Goal: Task Accomplishment & Management: Use online tool/utility

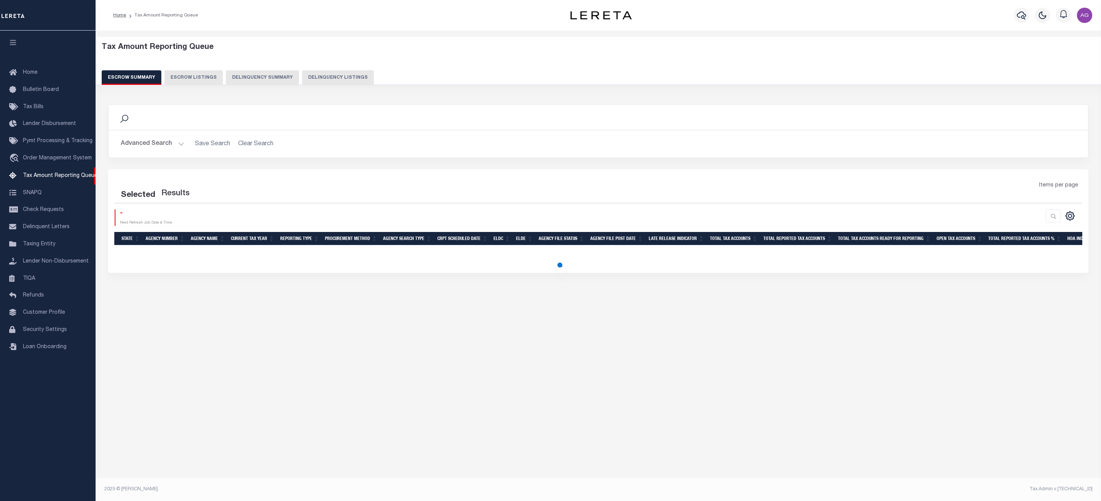
select select "100"
click at [267, 75] on button "Delinquency Summary" at bounding box center [262, 77] width 73 height 15
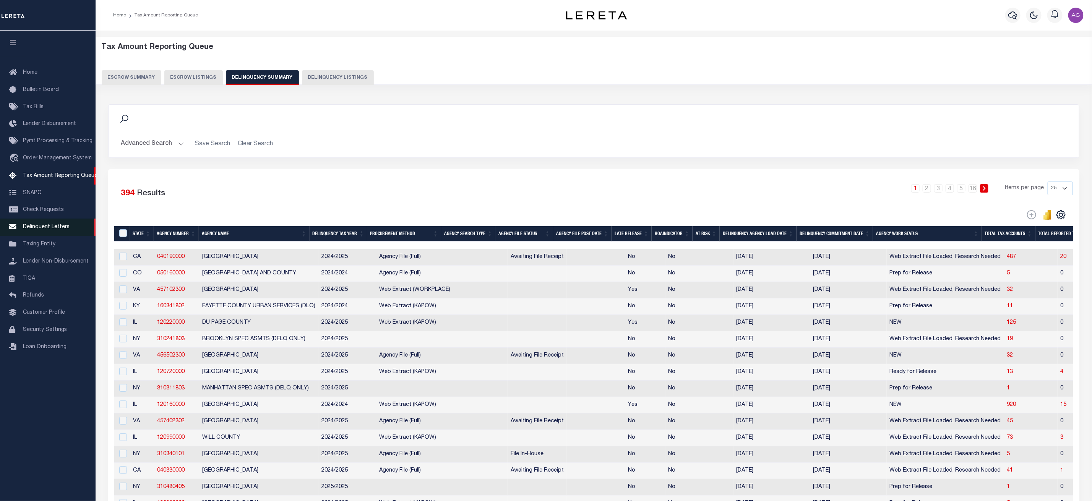
click at [50, 225] on link "Delinquent Letters" at bounding box center [48, 227] width 96 height 17
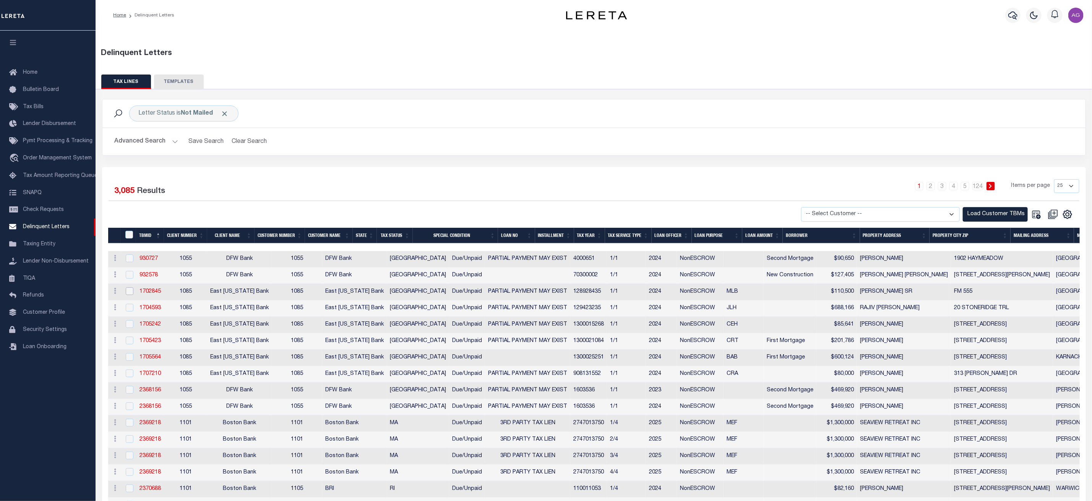
click at [131, 291] on input "checkbox" at bounding box center [130, 292] width 8 height 8
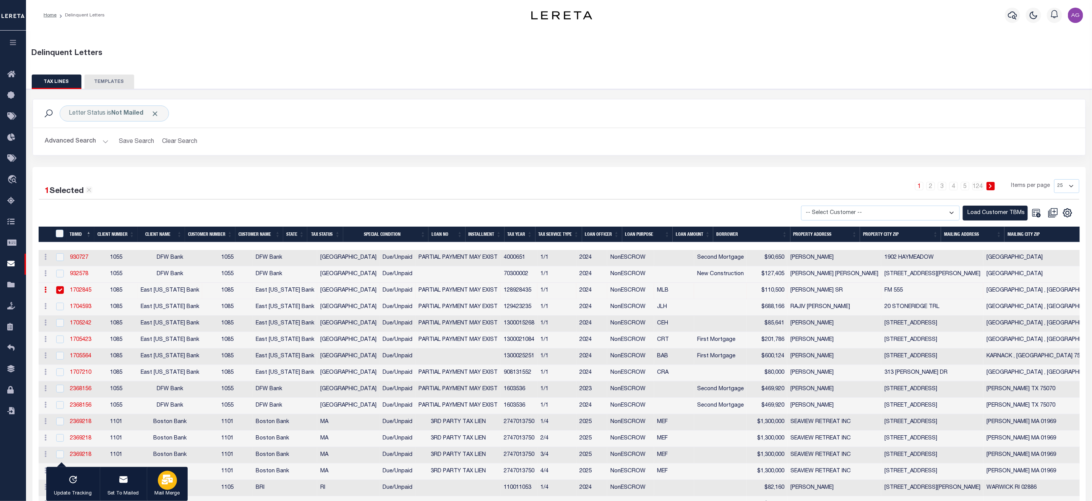
click at [159, 485] on div "button" at bounding box center [167, 480] width 19 height 19
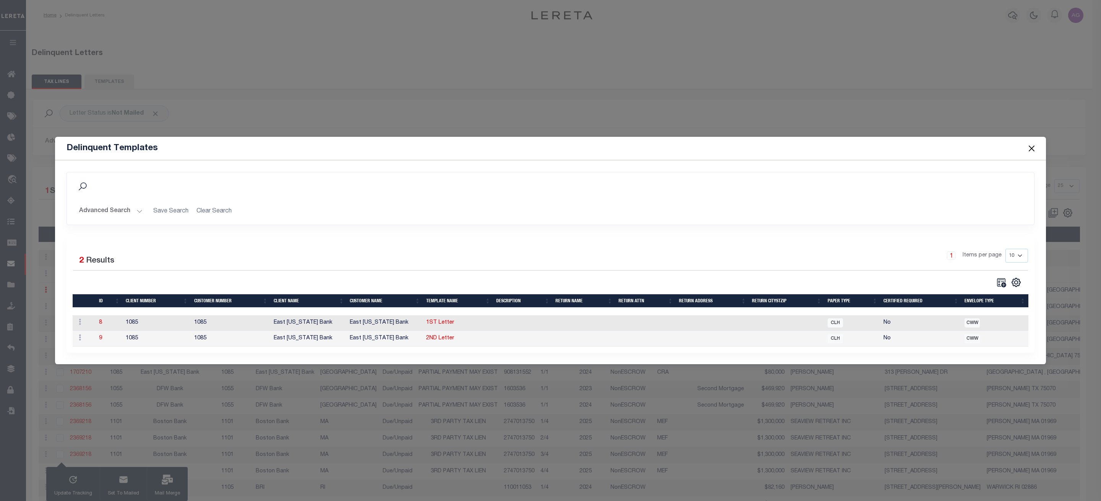
click at [1032, 147] on button "Close" at bounding box center [1032, 148] width 10 height 10
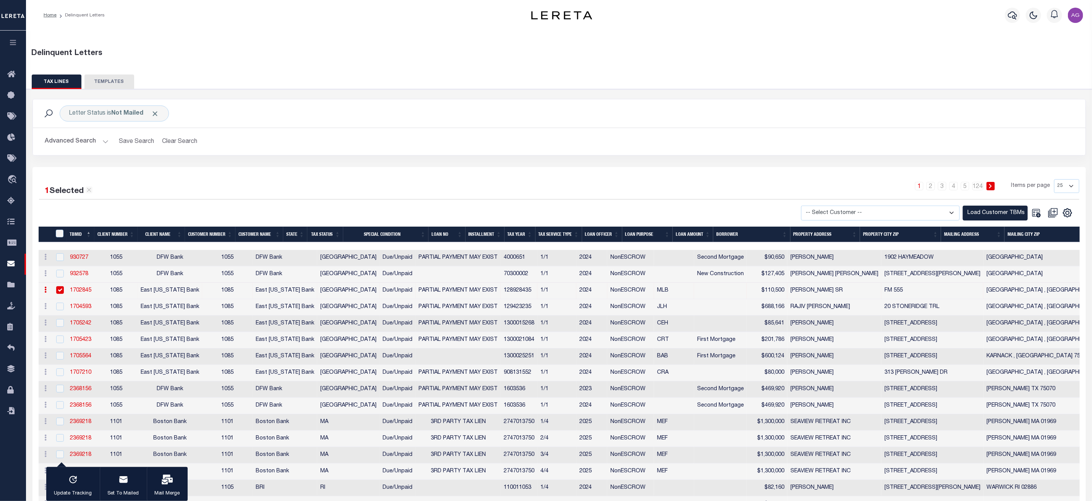
click at [1075, 22] on img "button" at bounding box center [1075, 15] width 15 height 15
click at [373, 59] on div "Delinquent Letters" at bounding box center [559, 53] width 1055 height 11
click at [1077, 12] on img "button" at bounding box center [1075, 15] width 15 height 15
click at [1074, 15] on img "button" at bounding box center [1075, 15] width 15 height 15
click at [1075, 15] on img "button" at bounding box center [1075, 15] width 15 height 15
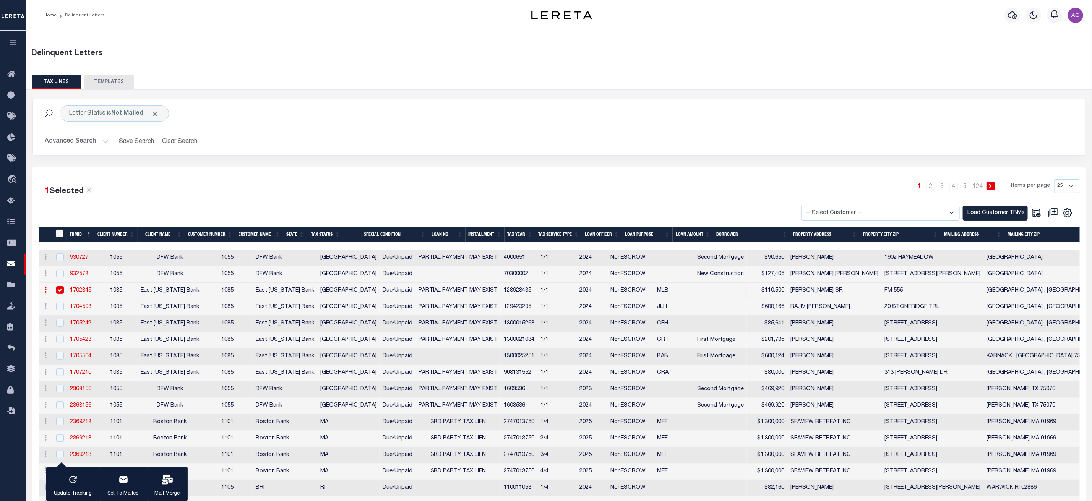
click at [353, 63] on div "Delinquent Letters" at bounding box center [559, 57] width 1067 height 18
click at [60, 292] on input "checkbox" at bounding box center [60, 290] width 8 height 8
checkbox input "false"
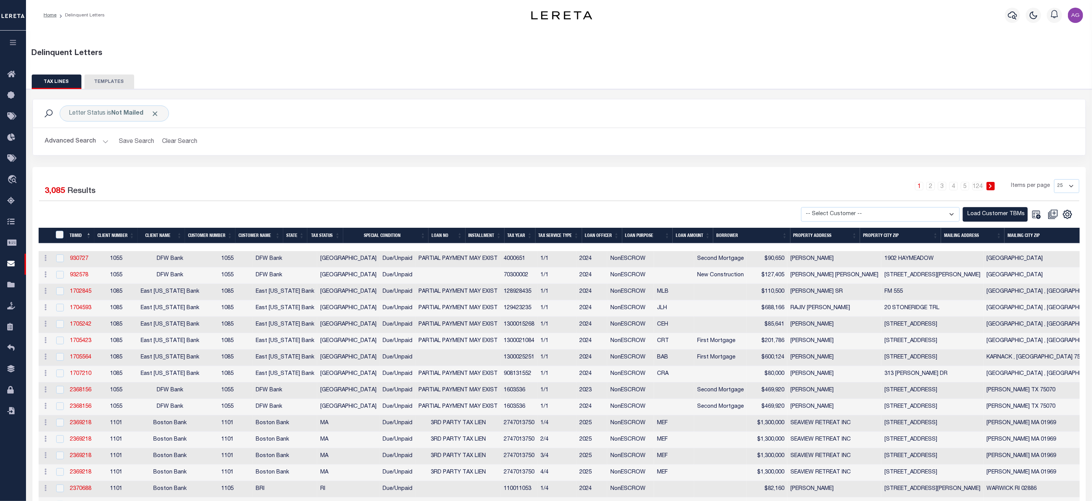
click at [1075, 11] on img "button" at bounding box center [1075, 15] width 15 height 15
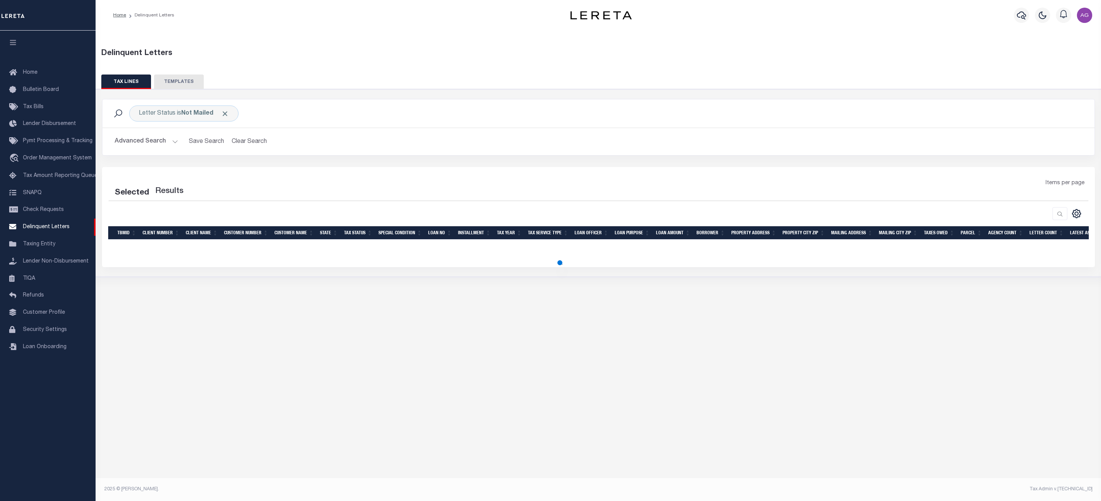
click at [1082, 19] on img "button" at bounding box center [1084, 15] width 15 height 15
drag, startPoint x: 1082, startPoint y: 19, endPoint x: 1087, endPoint y: 29, distance: 11.5
click at [1087, 29] on div "Home Delinquent Letters Profile" at bounding box center [599, 15] width 1006 height 31
click at [1085, 14] on img "button" at bounding box center [1084, 15] width 15 height 15
click at [1080, 5] on div "Profile Sign out" at bounding box center [1084, 15] width 21 height 27
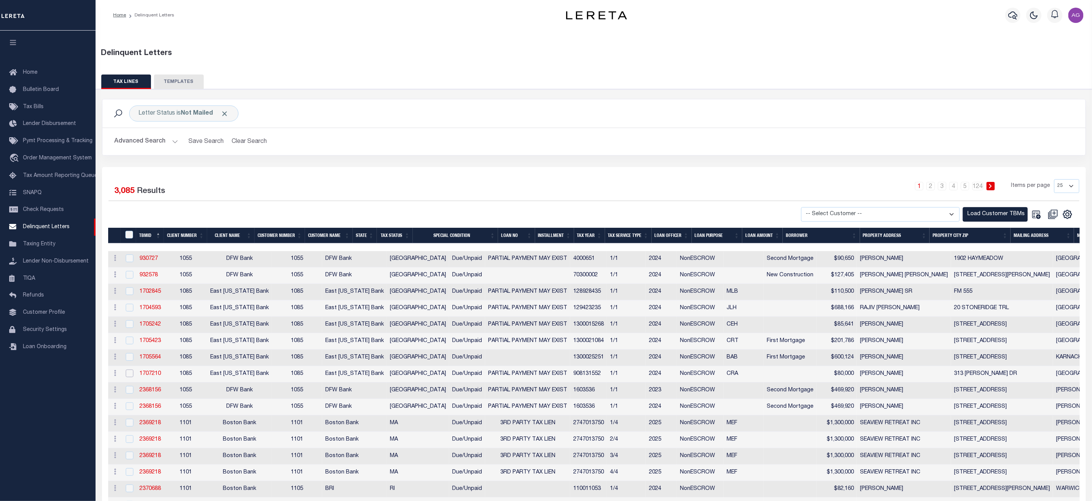
click at [131, 377] on input "checkbox" at bounding box center [130, 374] width 8 height 8
checkbox input "true"
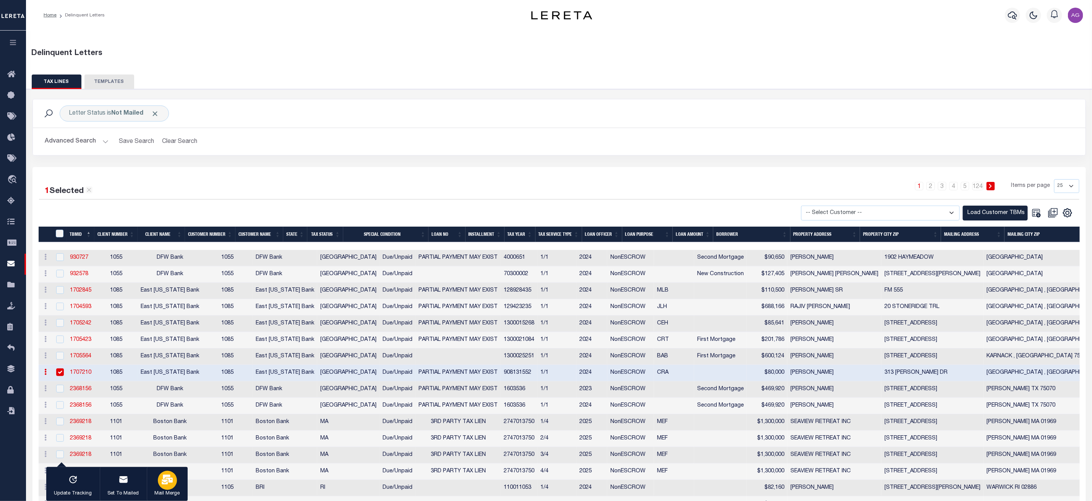
click at [167, 478] on icon "button" at bounding box center [167, 480] width 11 height 10
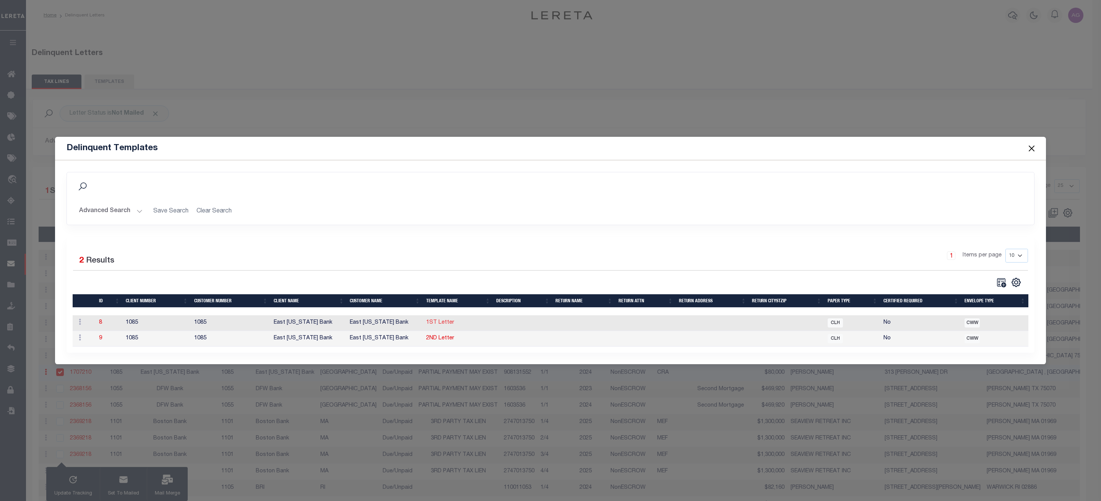
click at [442, 320] on link "1ST Letter" at bounding box center [440, 322] width 28 height 5
type textarea "<p style="text-align: center;"><img style="float: left;" title="Texas Bank and …"
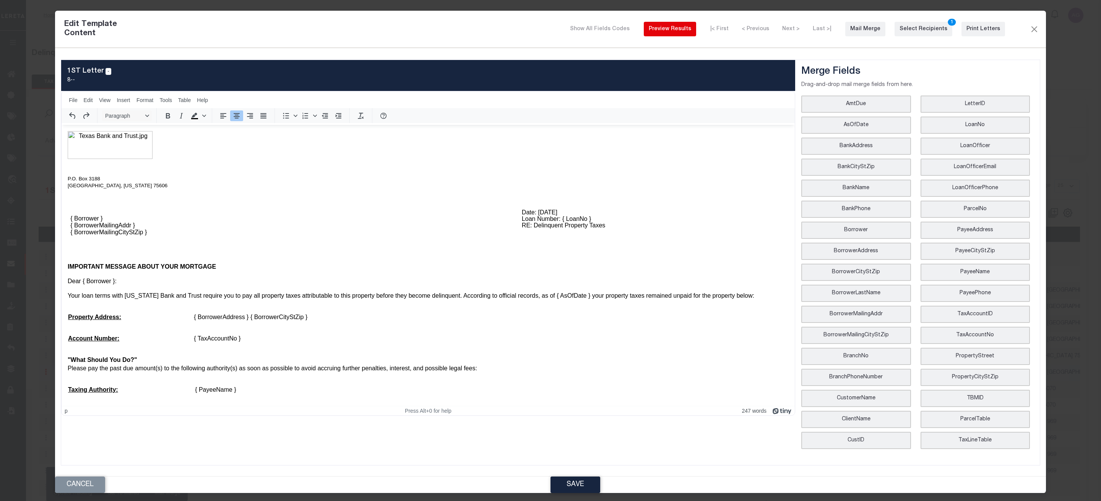
click at [691, 30] on div "Preview Results" at bounding box center [670, 29] width 42 height 8
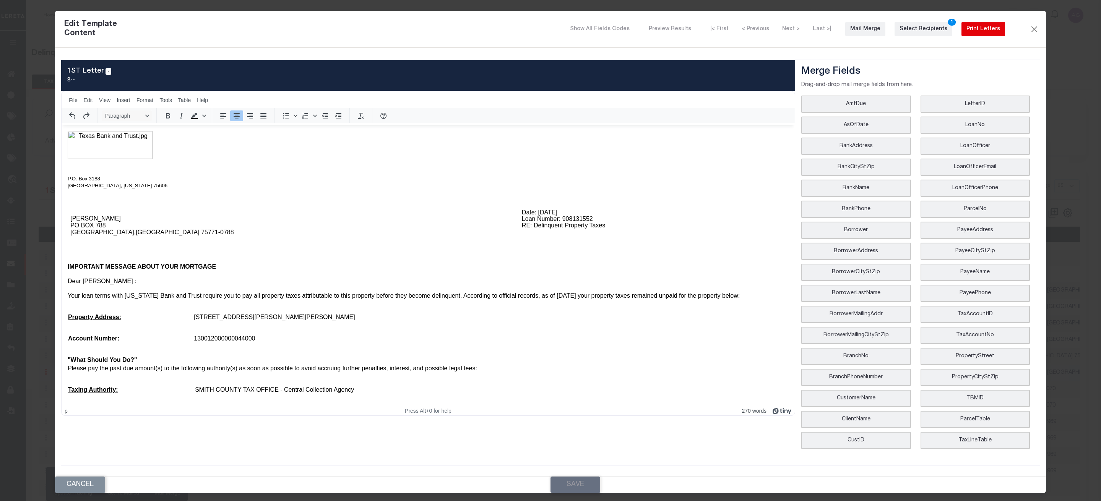
click at [987, 27] on div "Print Letters" at bounding box center [984, 29] width 34 height 8
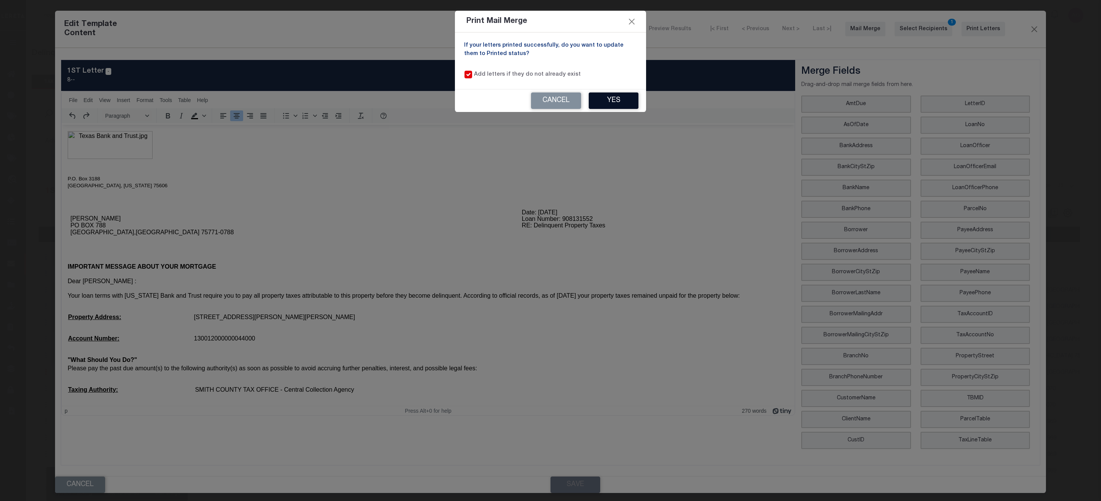
click at [628, 102] on button "Yes" at bounding box center [614, 101] width 50 height 16
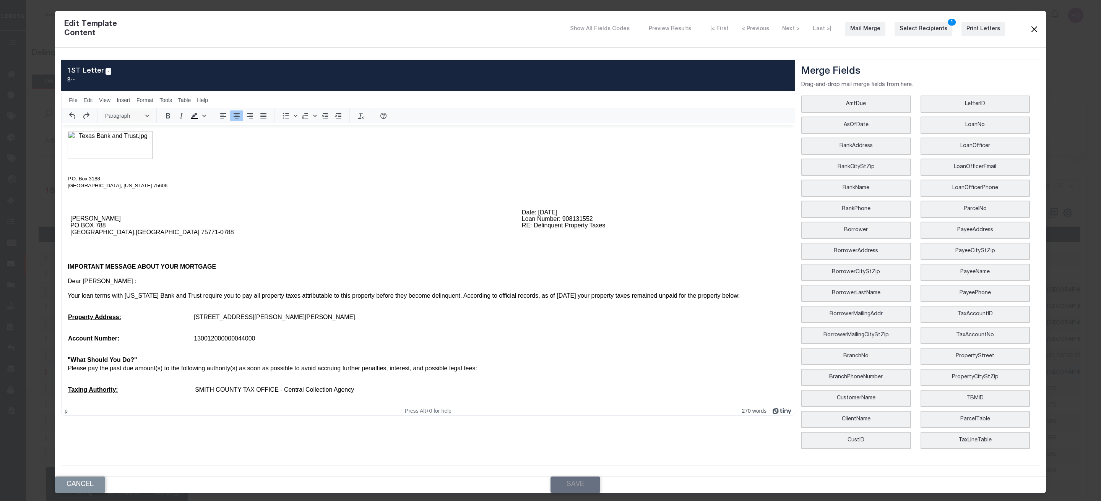
click at [1033, 32] on button "Close" at bounding box center [1034, 29] width 9 height 10
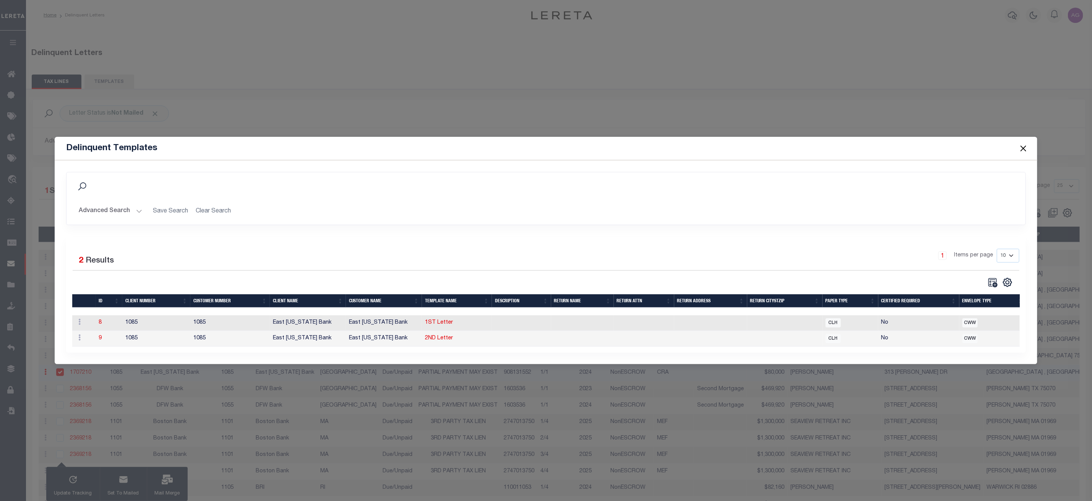
click at [1021, 143] on button "Close" at bounding box center [1024, 148] width 10 height 10
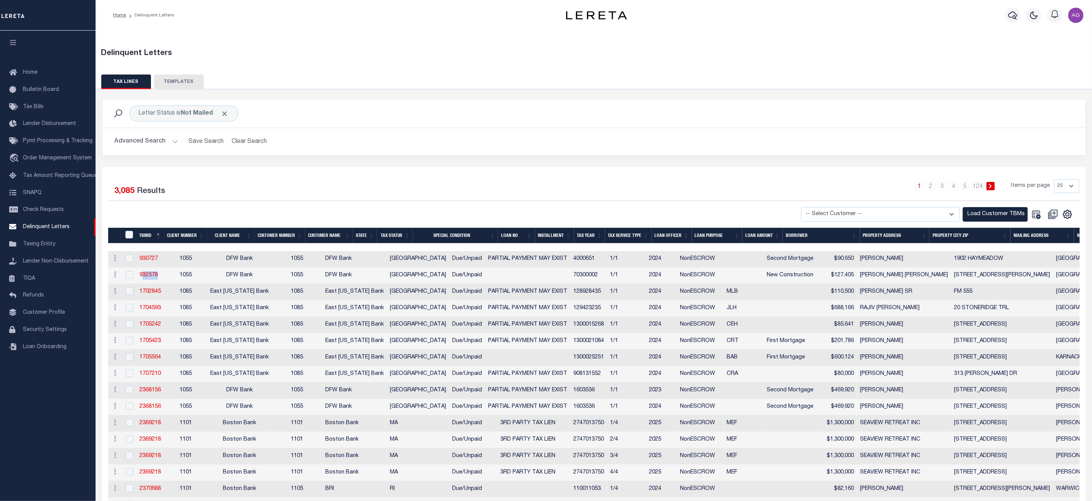
drag, startPoint x: 169, startPoint y: 279, endPoint x: 138, endPoint y: 272, distance: 31.4
click at [138, 272] on tr "History Delete 932578 1055 DFW Bank 1055 DFW Bank TX Due/Unpaid 70300002 1/1 20…" at bounding box center [910, 276] width 1605 height 16
copy link "932578"
drag, startPoint x: 164, startPoint y: 359, endPoint x: 132, endPoint y: 359, distance: 32.1
click at [132, 359] on tr "History Delete 1705564 1085 East Texas Bank 1085 East Texas Bank TX Due/Unpaid …" at bounding box center [910, 358] width 1605 height 16
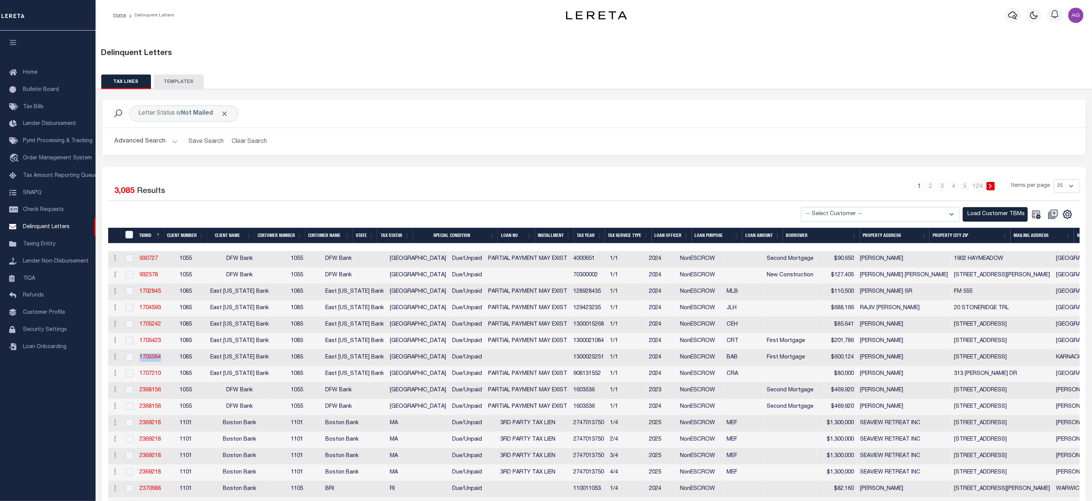
copy tr "1705564"
